Goal: Use online tool/utility: Utilize a website feature to perform a specific function

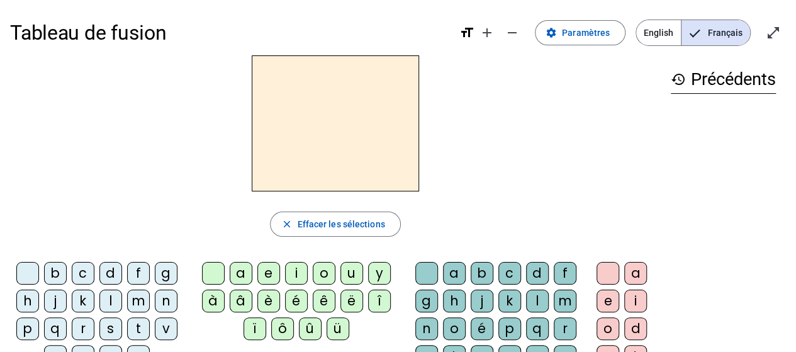
click at [59, 271] on div "b" at bounding box center [55, 273] width 23 height 23
click at [320, 274] on div "o" at bounding box center [324, 273] width 23 height 23
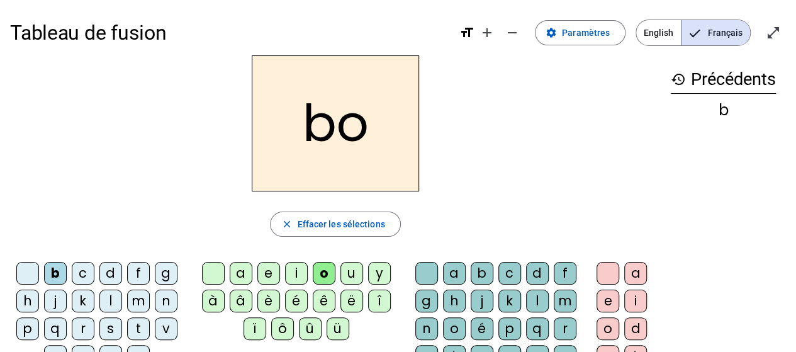
click at [536, 296] on div "l" at bounding box center [537, 300] width 23 height 23
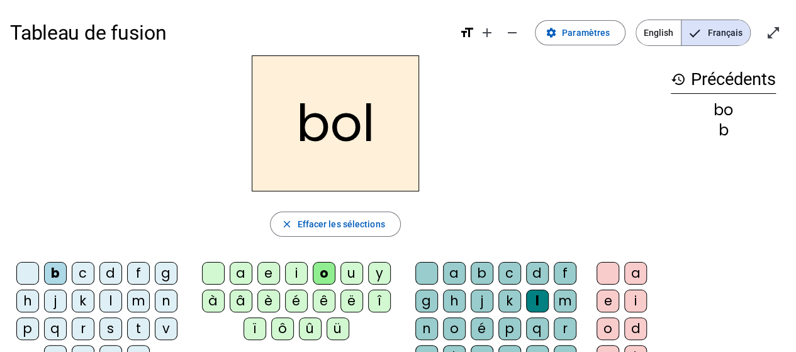
click at [111, 332] on div "s" at bounding box center [110, 328] width 23 height 23
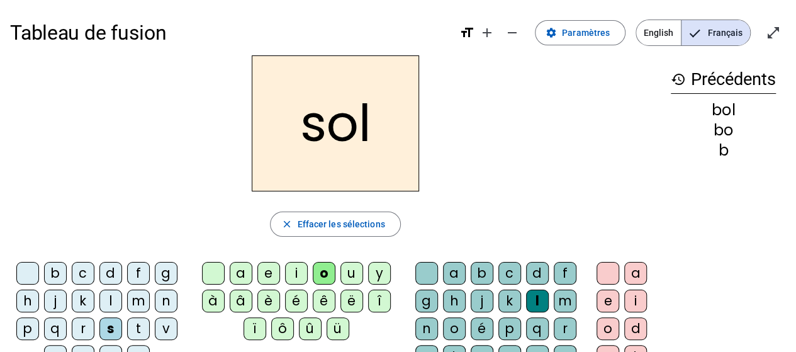
click at [295, 273] on div "i" at bounding box center [296, 273] width 23 height 23
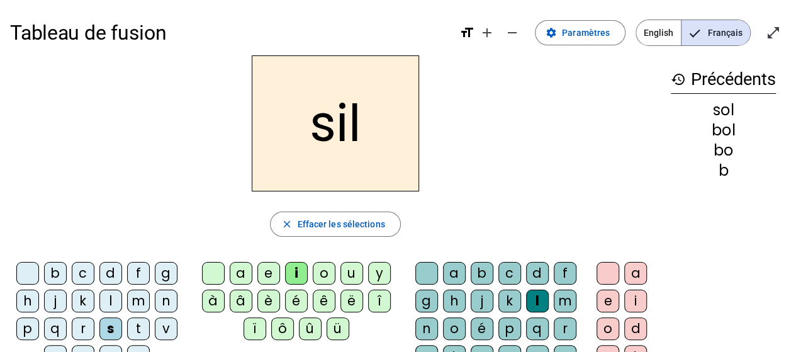
click at [418, 275] on div at bounding box center [426, 273] width 23 height 23
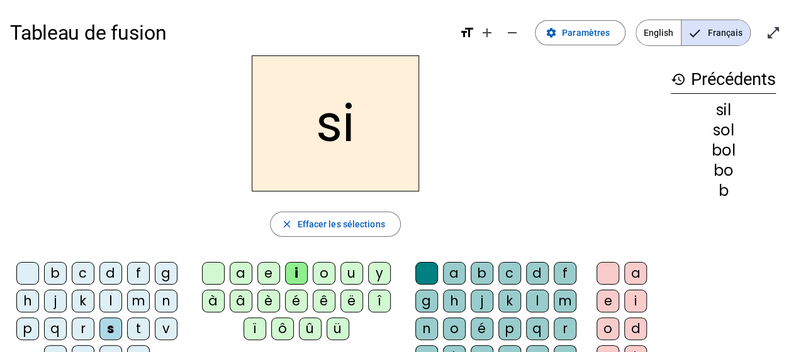
click at [165, 305] on div "n" at bounding box center [166, 300] width 23 height 23
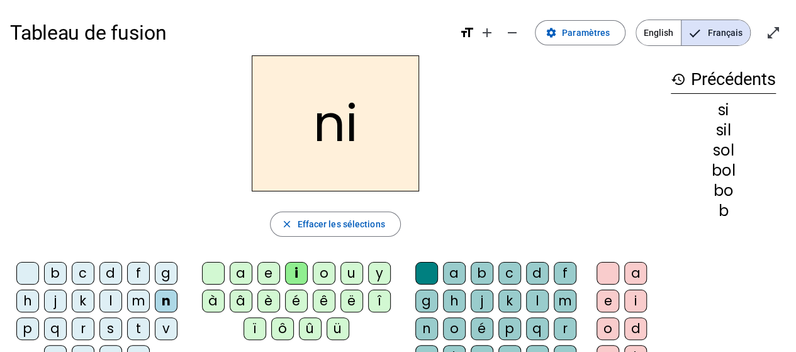
click at [267, 274] on div "e" at bounding box center [268, 273] width 23 height 23
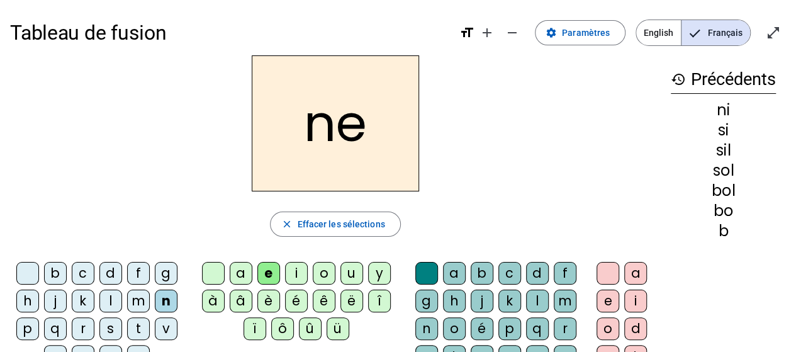
click at [105, 296] on div "l" at bounding box center [110, 300] width 23 height 23
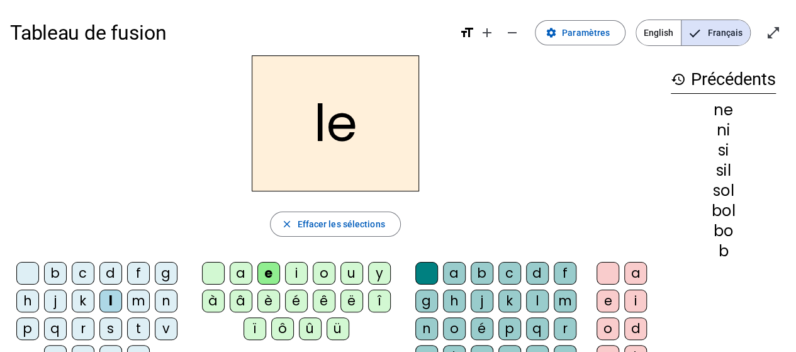
click at [237, 280] on div "a" at bounding box center [241, 273] width 23 height 23
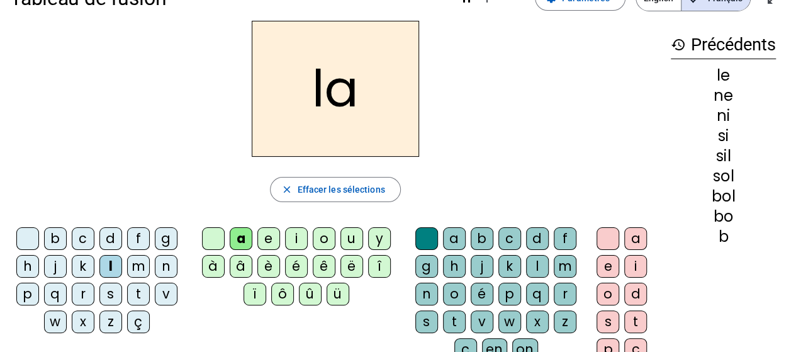
scroll to position [63, 0]
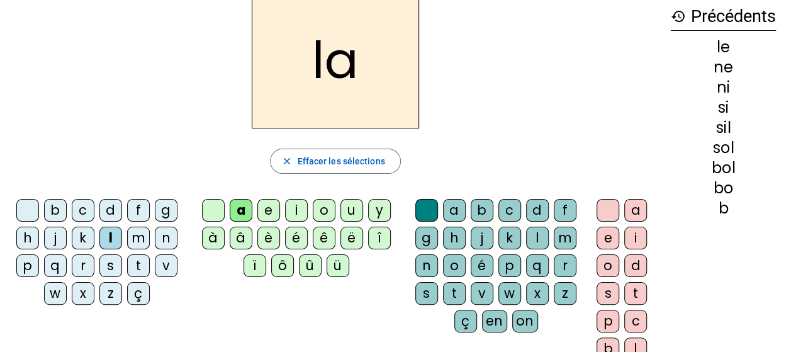
click at [164, 262] on div "v" at bounding box center [166, 265] width 23 height 23
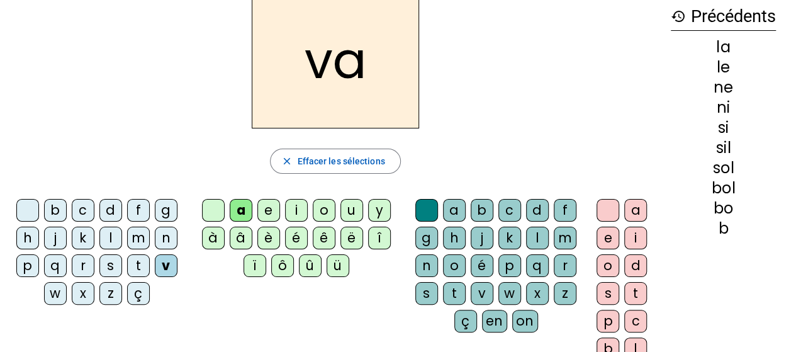
click at [137, 260] on div "t" at bounding box center [138, 265] width 23 height 23
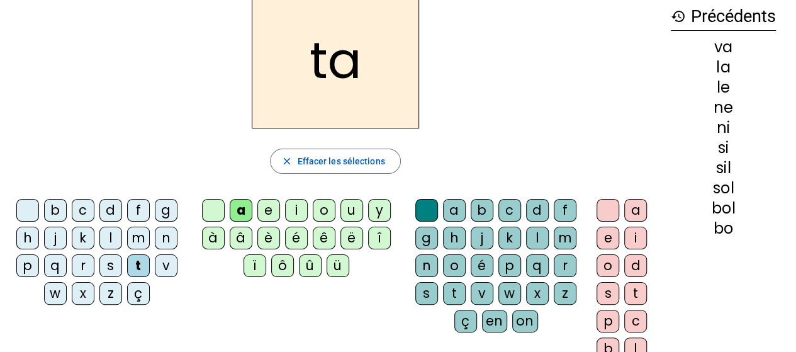
click at [271, 215] on div "e" at bounding box center [268, 210] width 23 height 23
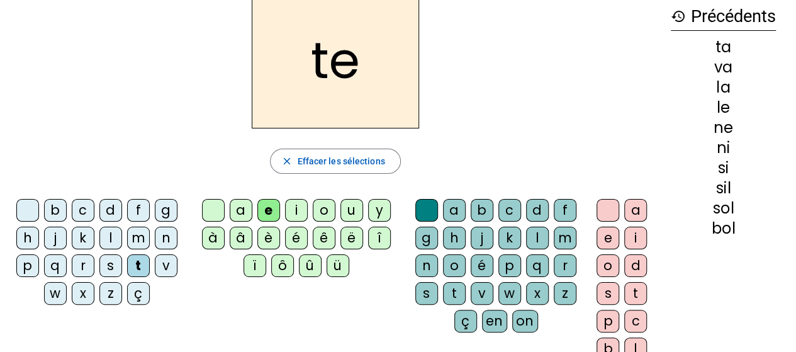
click at [108, 203] on div "d" at bounding box center [110, 210] width 23 height 23
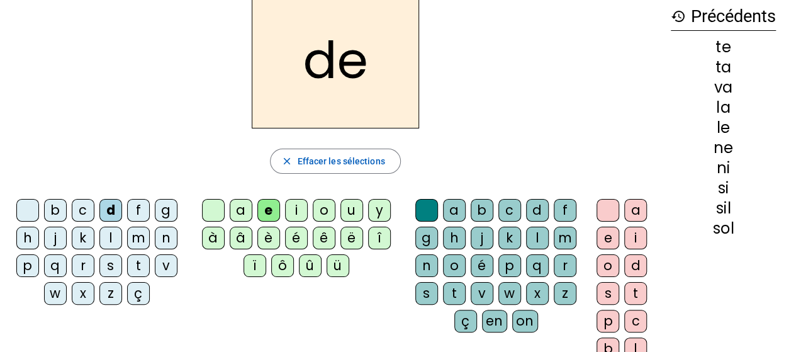
click at [140, 238] on div "m" at bounding box center [138, 238] width 23 height 23
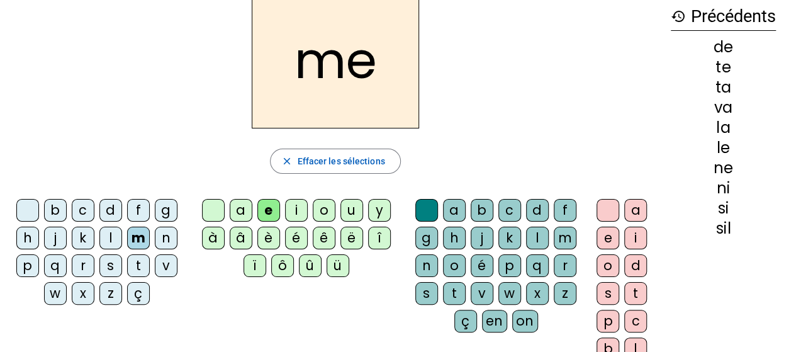
click at [242, 210] on div "a" at bounding box center [241, 210] width 23 height 23
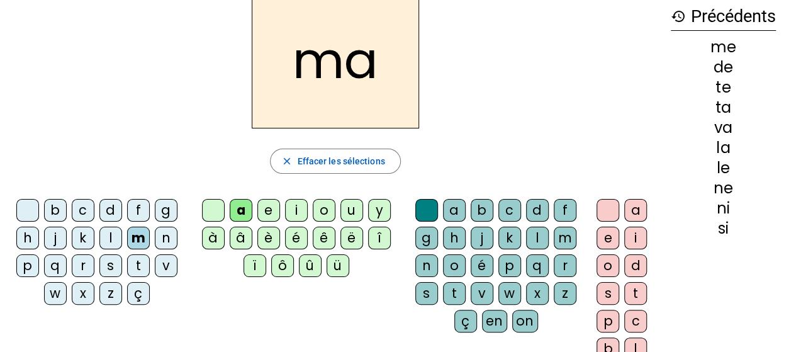
click at [528, 232] on div "l" at bounding box center [537, 238] width 23 height 23
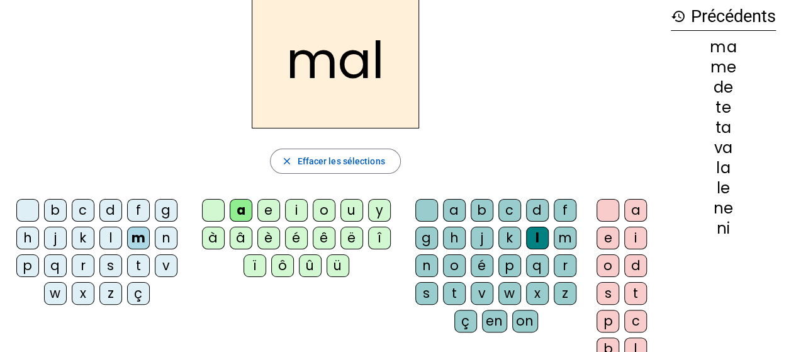
click at [59, 205] on div "b" at bounding box center [55, 210] width 23 height 23
